Goal: Information Seeking & Learning: Learn about a topic

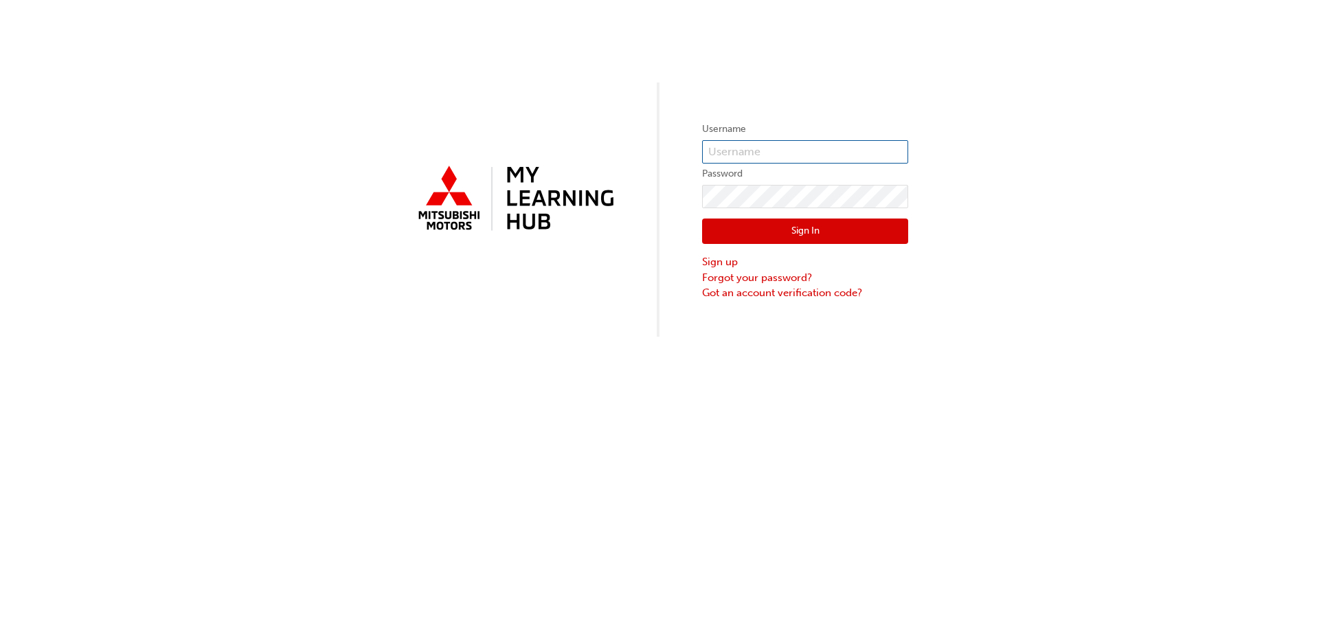
type input "0005593571"
click at [766, 224] on button "Sign In" at bounding box center [805, 231] width 206 height 26
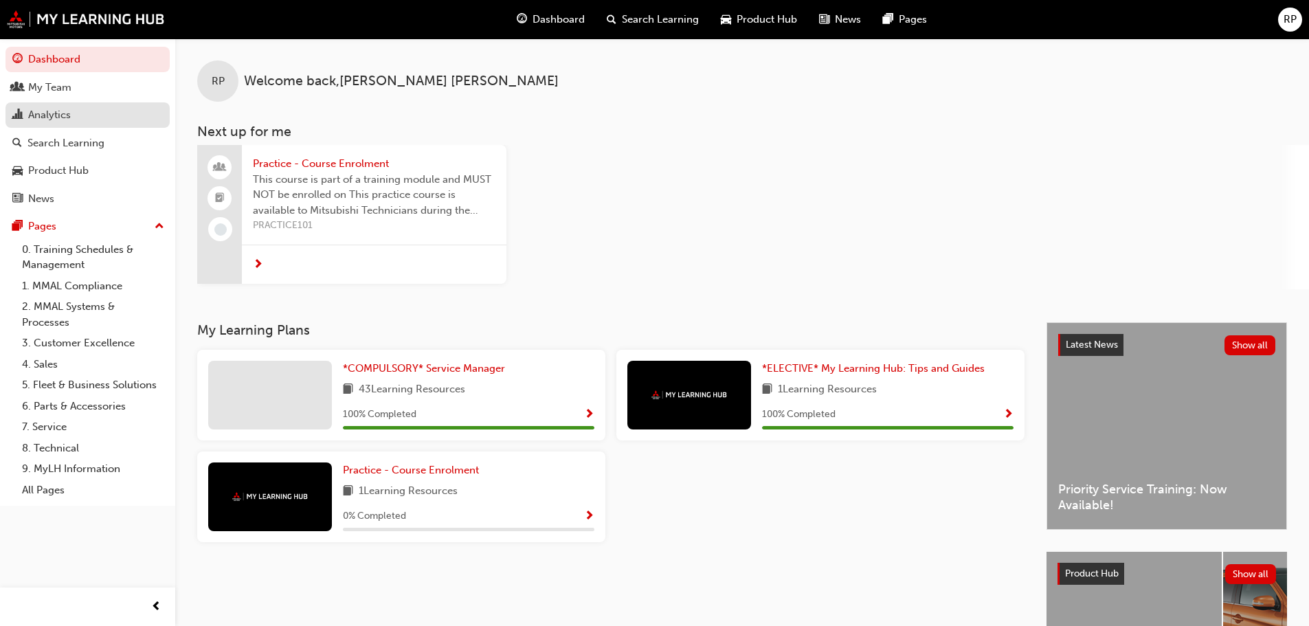
click at [53, 109] on div "Analytics" at bounding box center [49, 115] width 43 height 16
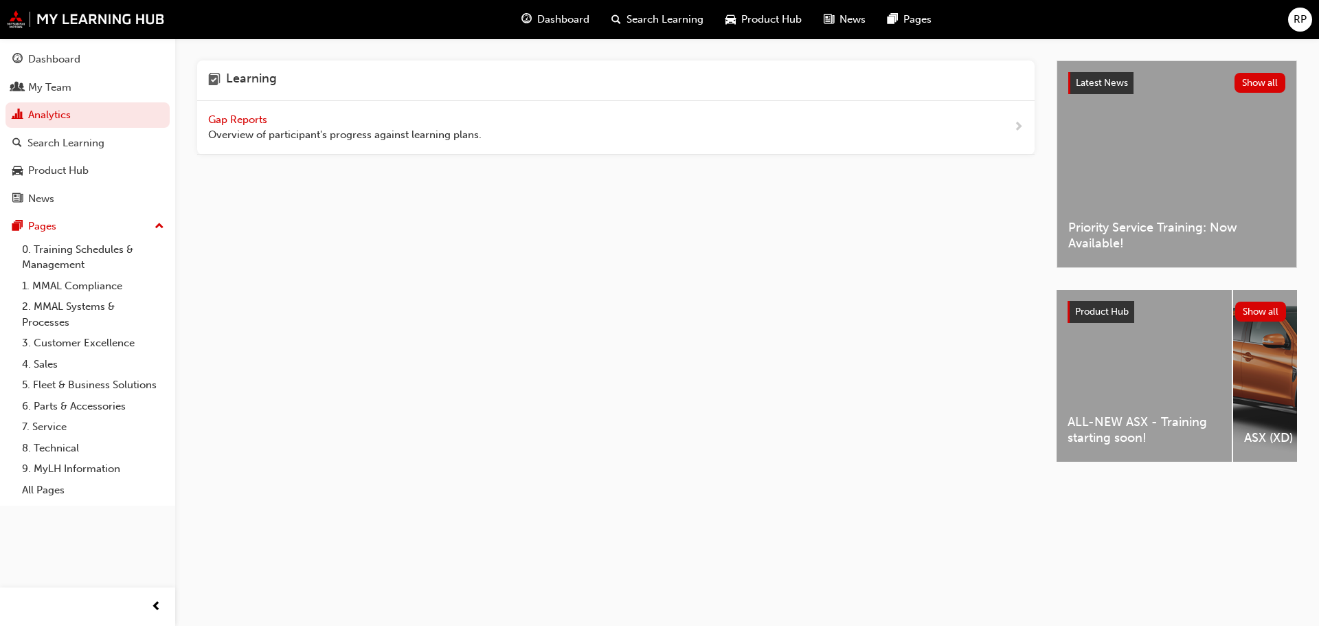
click at [218, 120] on span "Gap Reports" at bounding box center [239, 119] width 62 height 12
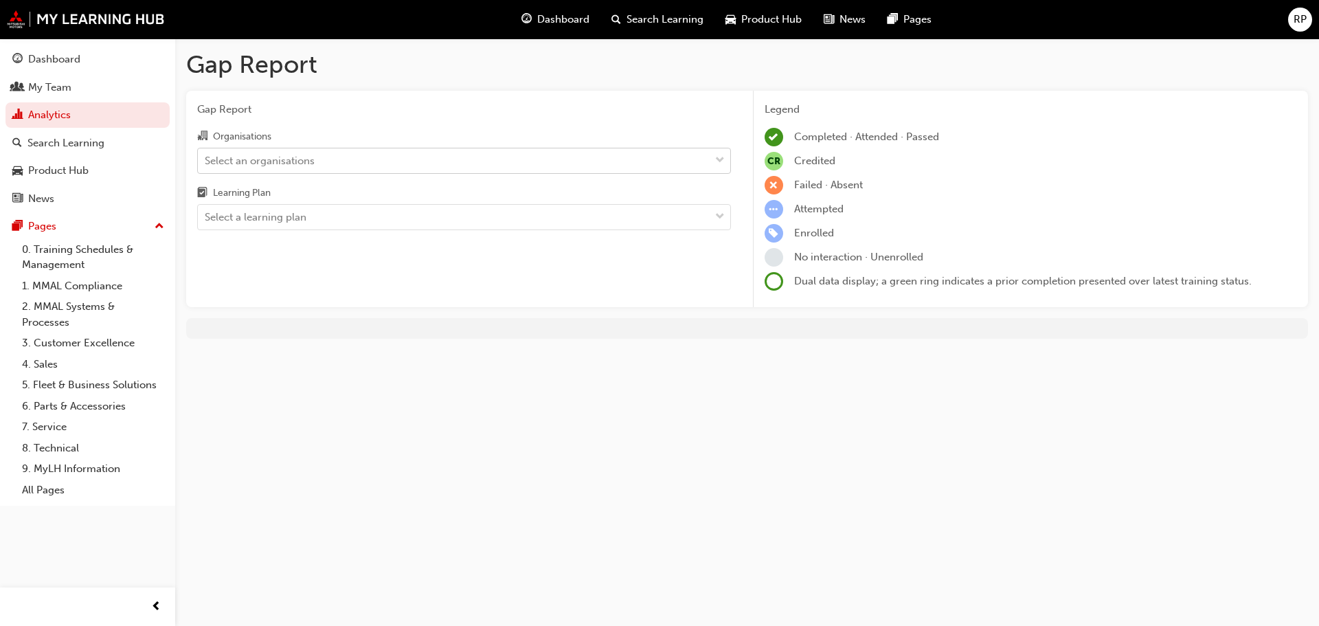
click at [241, 160] on div "Select an organisations" at bounding box center [260, 161] width 110 height 16
click at [206, 160] on input "Organisations Select an organisations" at bounding box center [205, 160] width 1 height 12
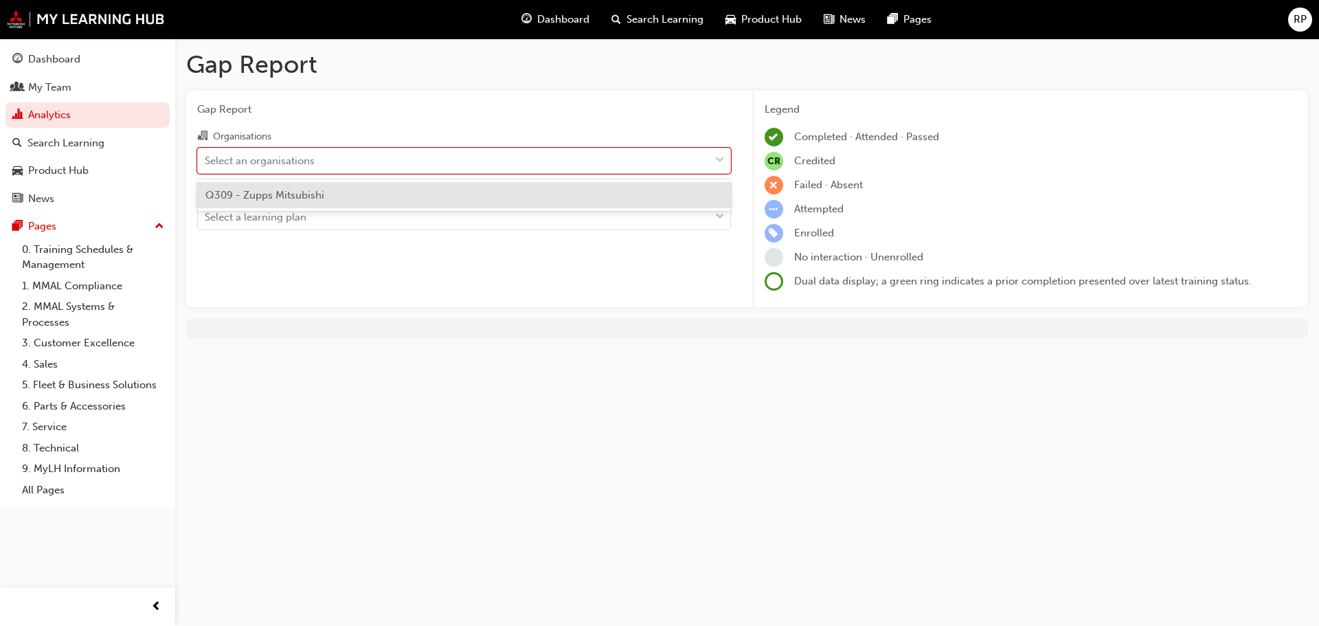
click at [252, 203] on div "Q309 - Zupps Mitsubishi" at bounding box center [464, 195] width 534 height 27
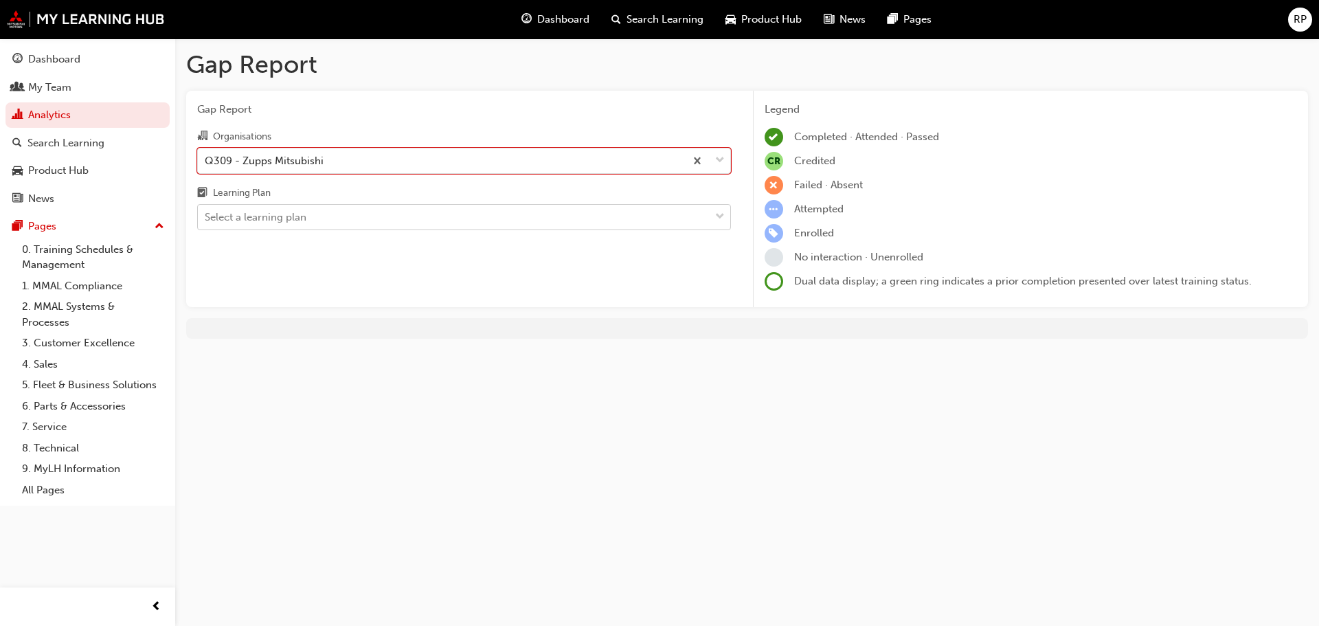
click at [253, 221] on div "Select a learning plan" at bounding box center [256, 218] width 102 height 16
click at [206, 221] on input "Learning Plan Select a learning plan" at bounding box center [205, 217] width 1 height 12
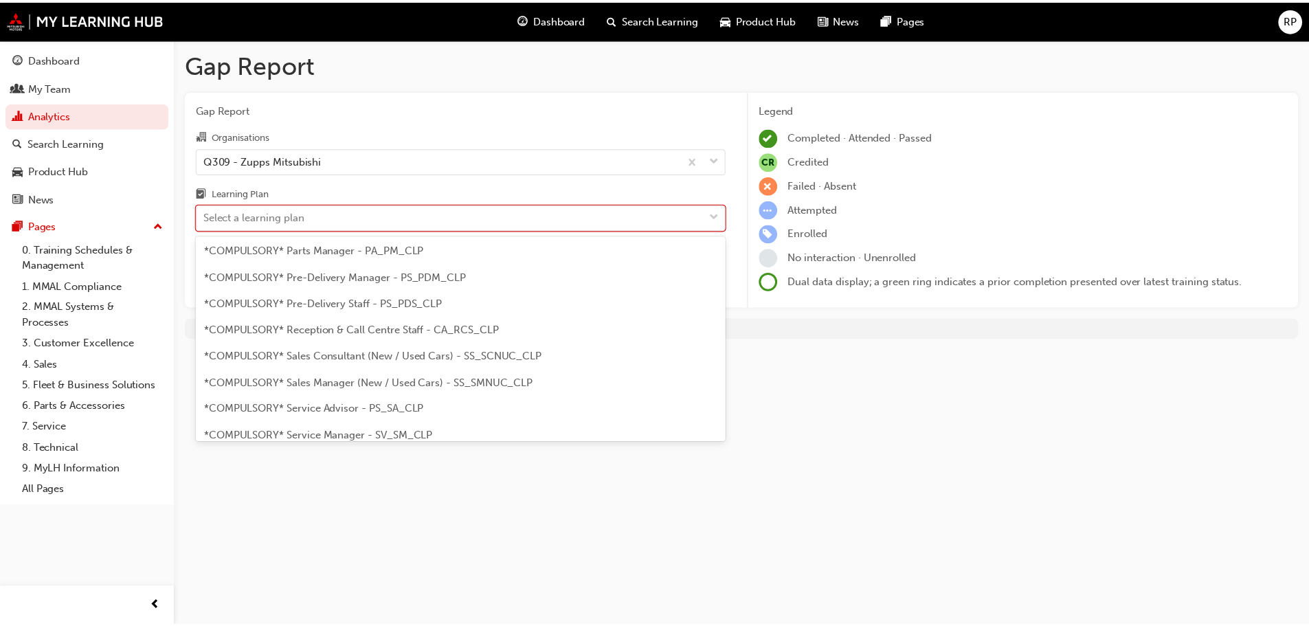
scroll to position [344, 0]
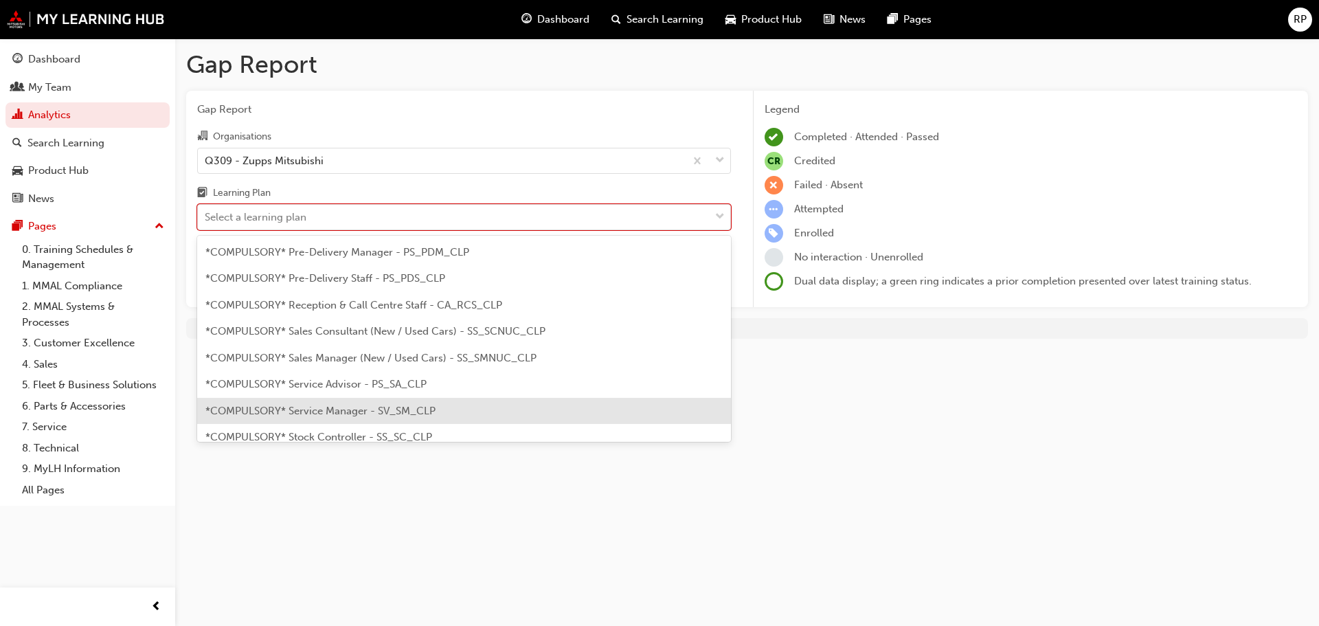
click at [439, 414] on div "*COMPULSORY* Service Manager - SV_SM_CLP" at bounding box center [464, 411] width 534 height 27
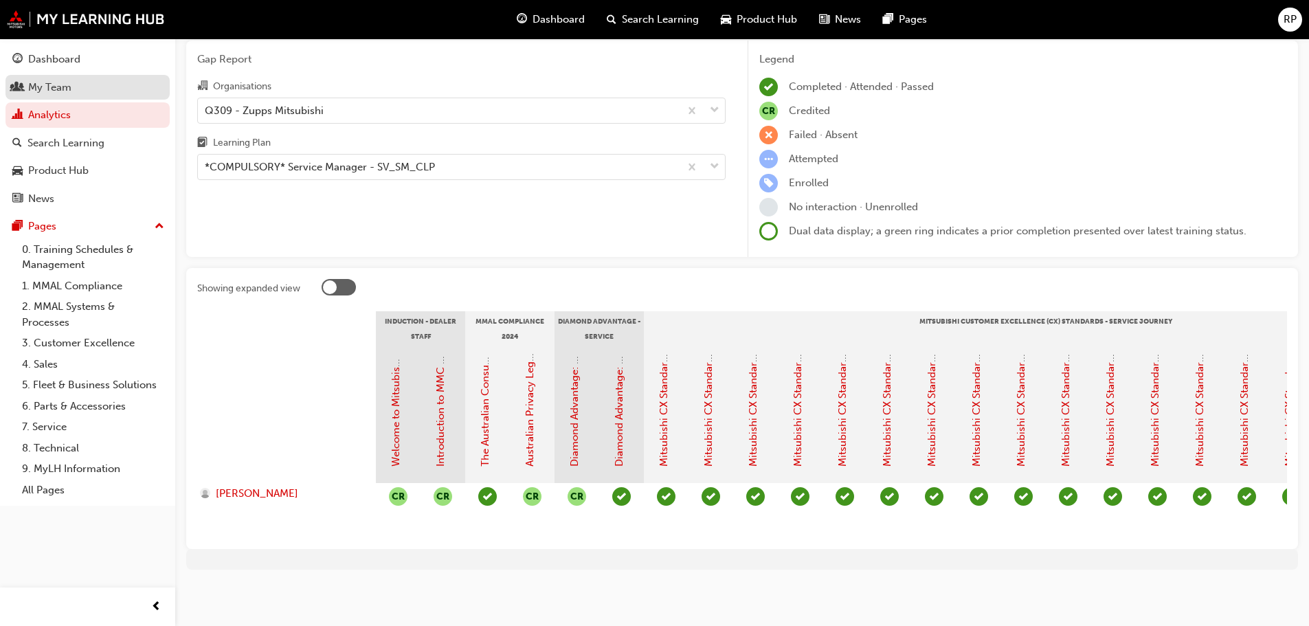
click at [87, 85] on div "My Team" at bounding box center [87, 87] width 150 height 17
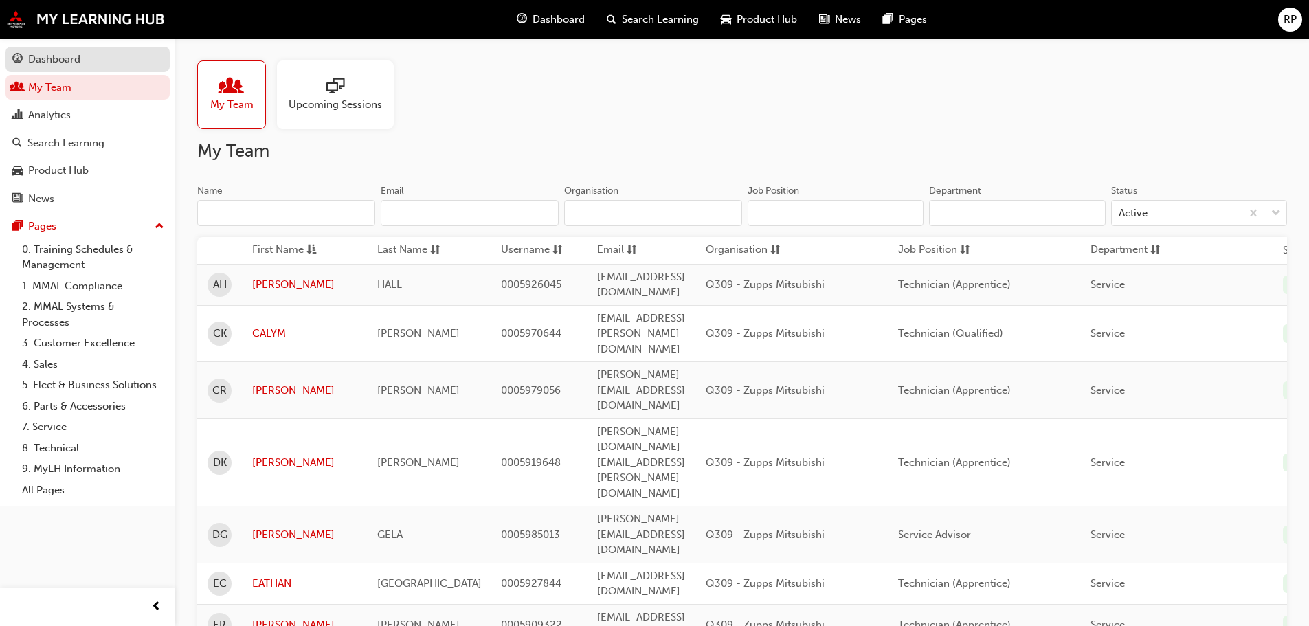
click at [47, 60] on div "Dashboard" at bounding box center [54, 60] width 52 height 16
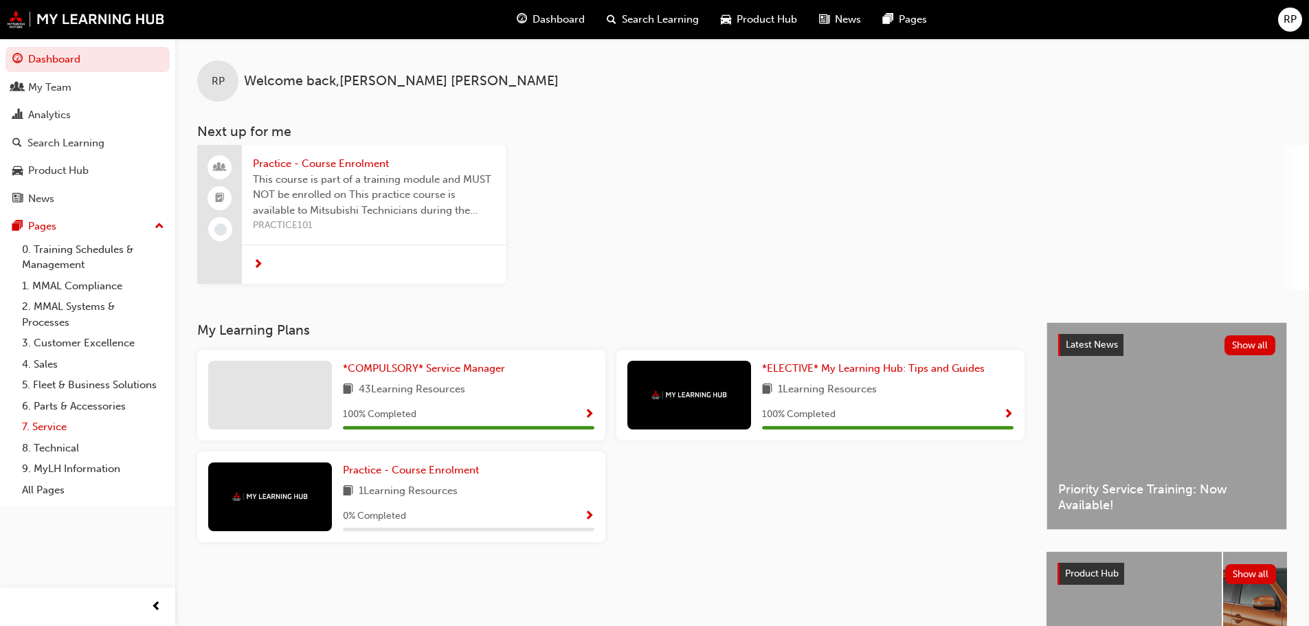
click at [61, 426] on link "7. Service" at bounding box center [92, 426] width 153 height 21
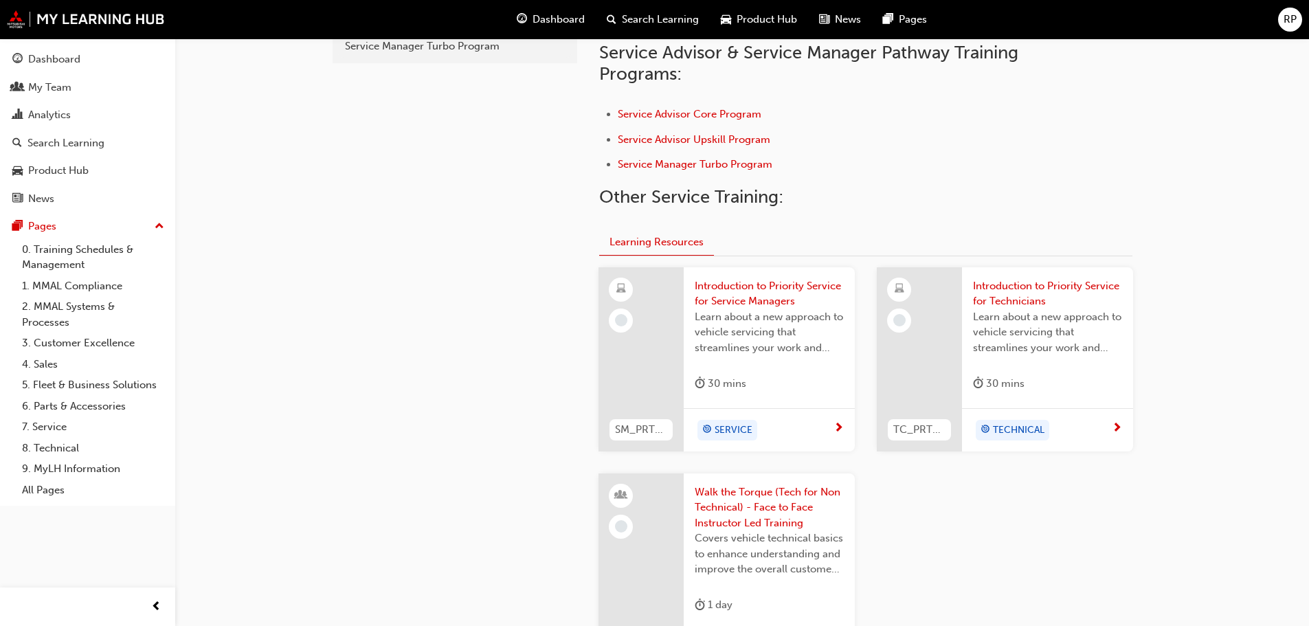
scroll to position [412, 0]
click at [752, 296] on span "Introduction to Priority Service for Service Managers" at bounding box center [769, 293] width 149 height 31
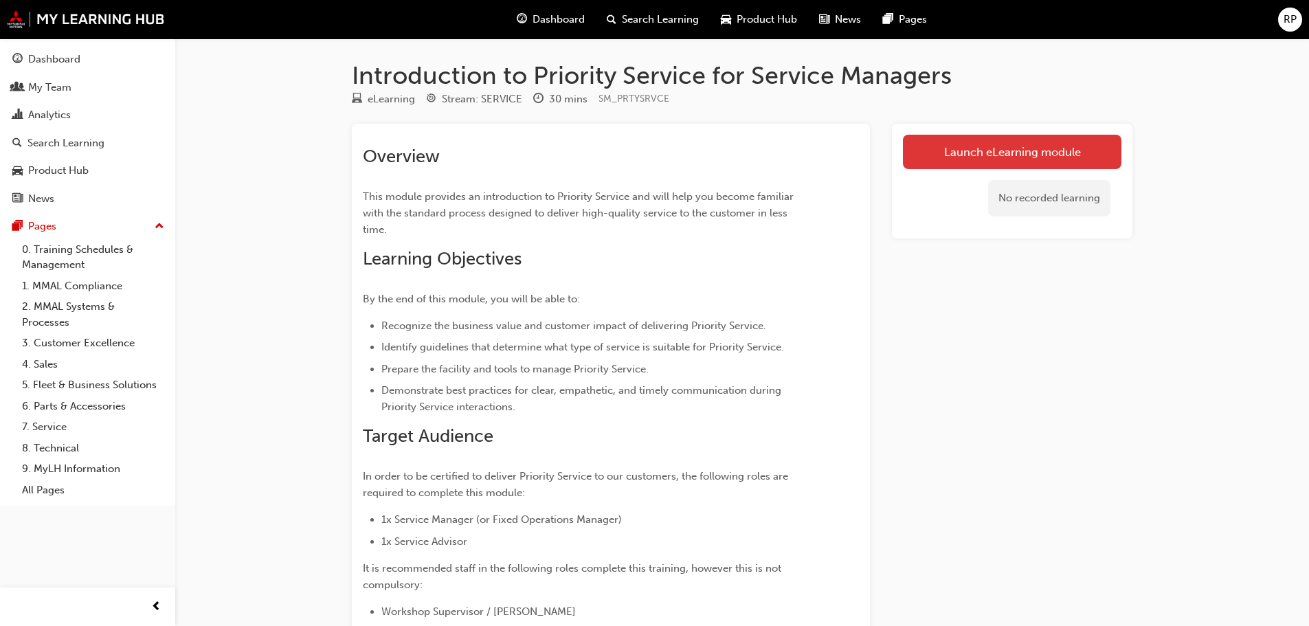
click at [942, 160] on link "Launch eLearning module" at bounding box center [1012, 152] width 218 height 34
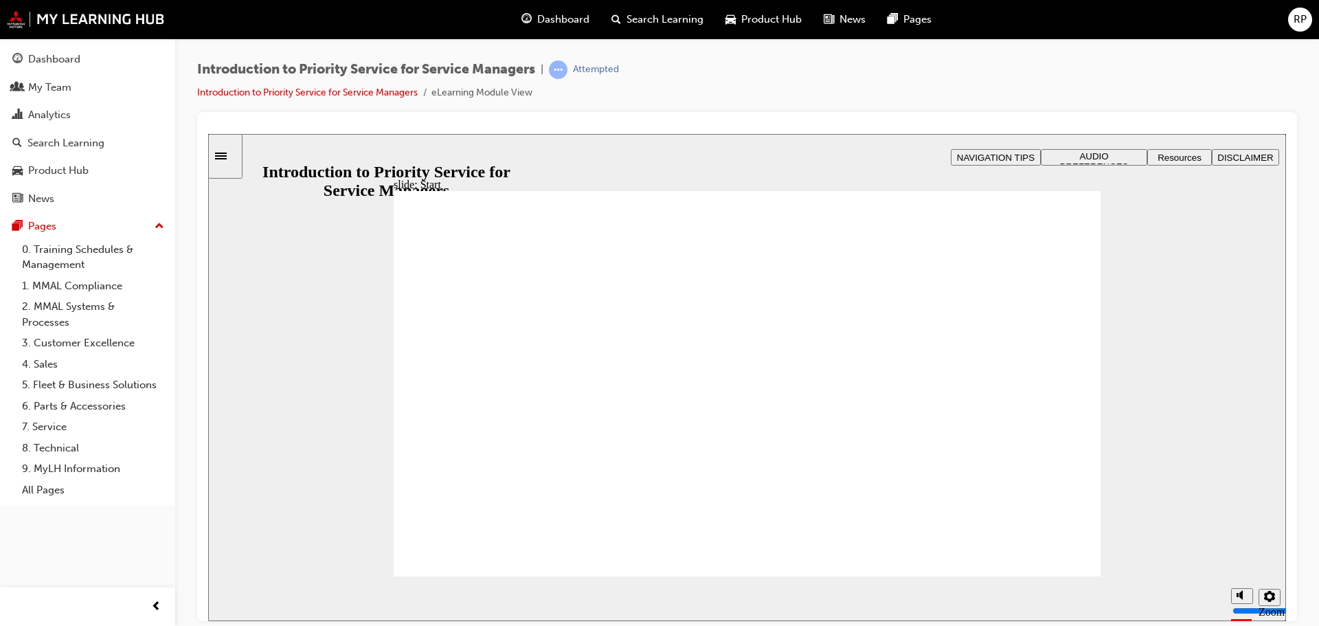
drag, startPoint x: 406, startPoint y: 313, endPoint x: 413, endPoint y: 317, distance: 8.4
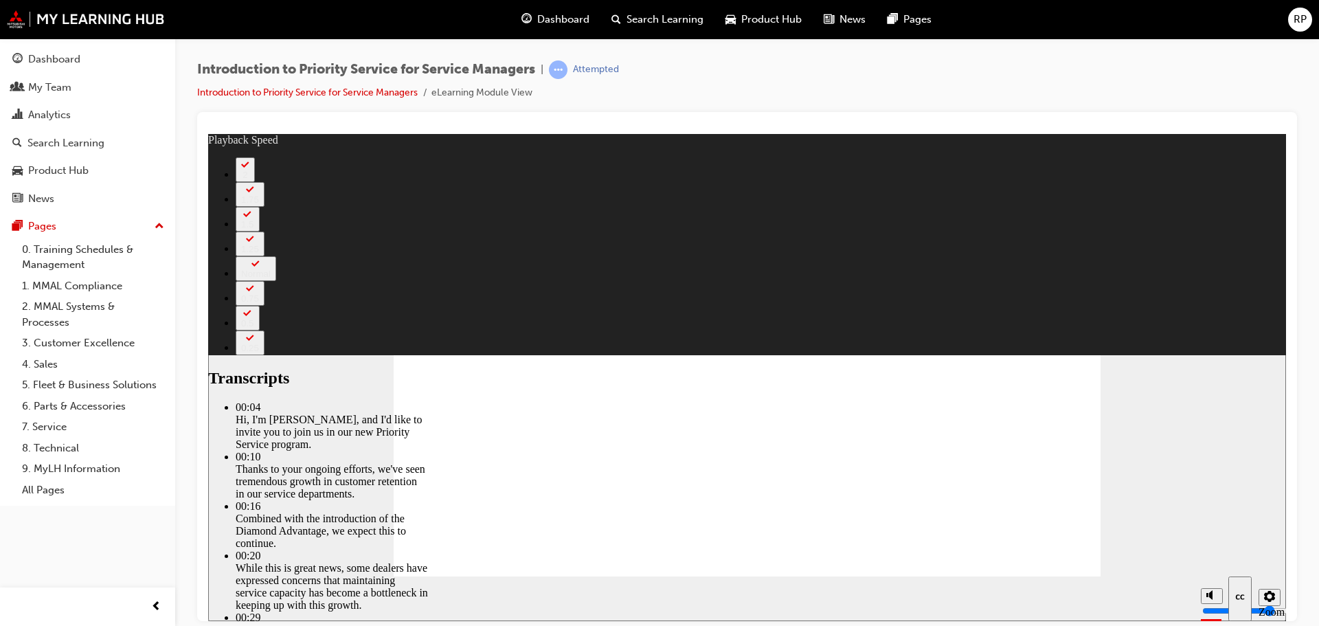
type input "0"
